Goal: Register for event/course

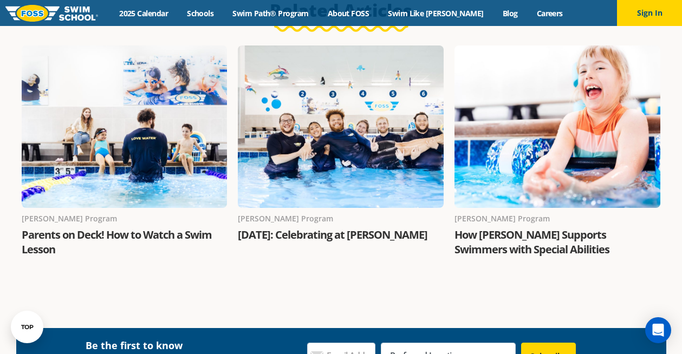
scroll to position [1876, 0]
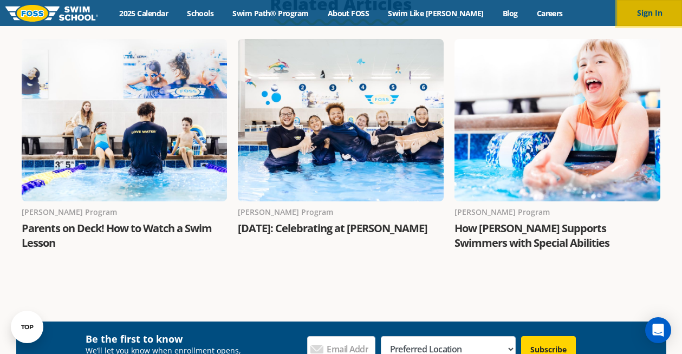
click at [629, 14] on button "Sign In" at bounding box center [649, 13] width 65 height 26
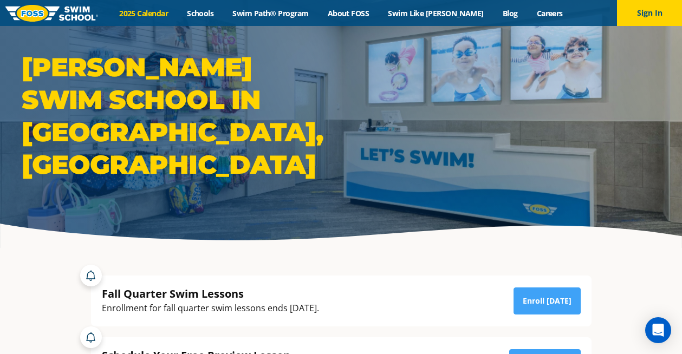
click at [144, 12] on link "2025 Calendar" at bounding box center [144, 13] width 68 height 10
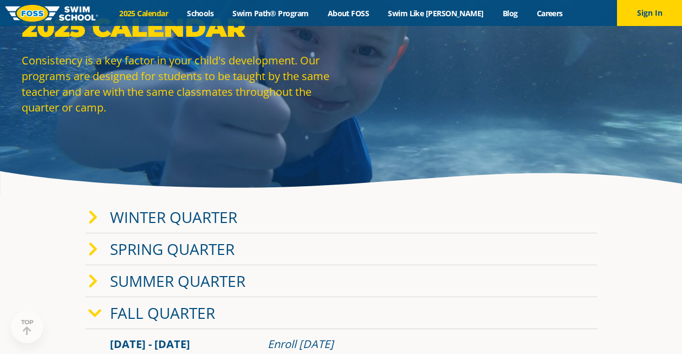
scroll to position [100, 0]
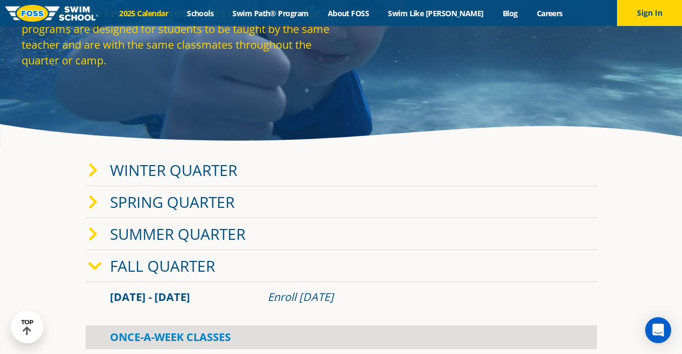
click at [152, 264] on link "Fall Quarter" at bounding box center [162, 266] width 105 height 21
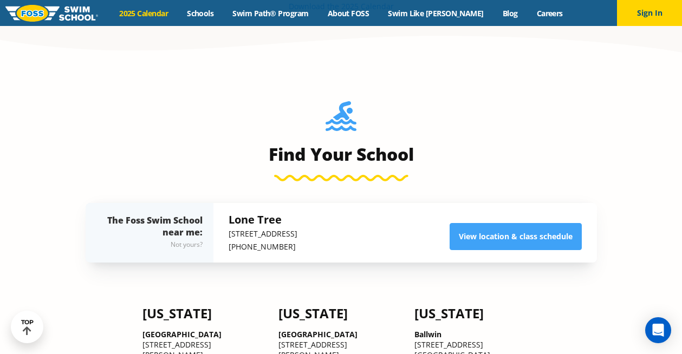
scroll to position [437, 0]
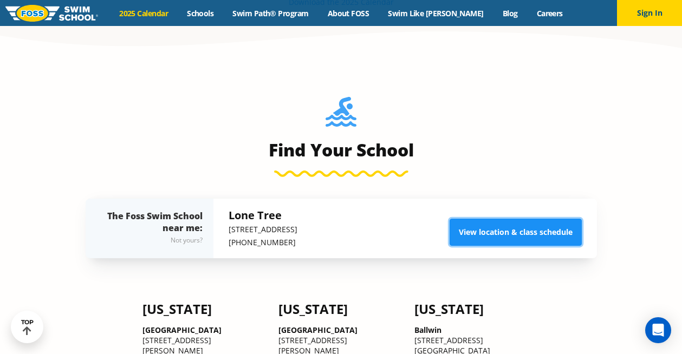
click at [541, 242] on link "View location & class schedule" at bounding box center [516, 232] width 132 height 27
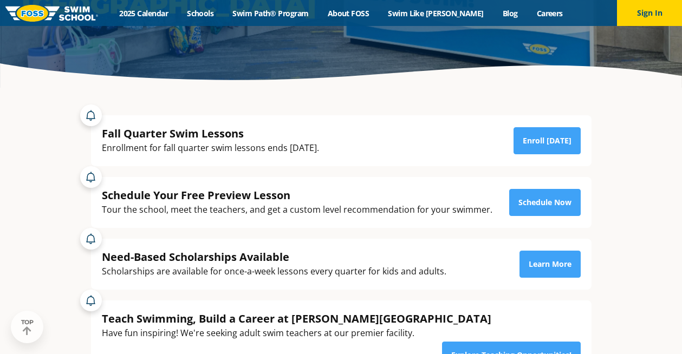
scroll to position [184, 0]
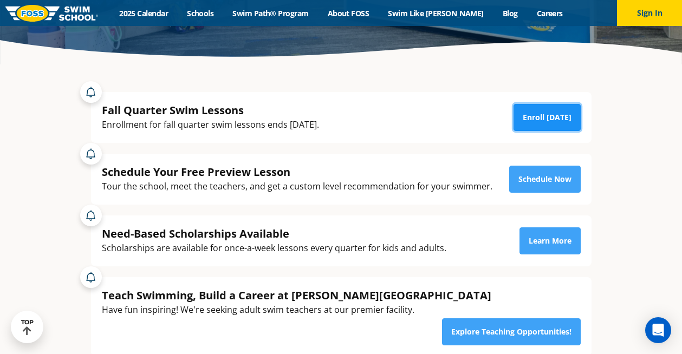
click at [562, 118] on link "Enroll [DATE]" at bounding box center [547, 117] width 67 height 27
